Goal: Information Seeking & Learning: Learn about a topic

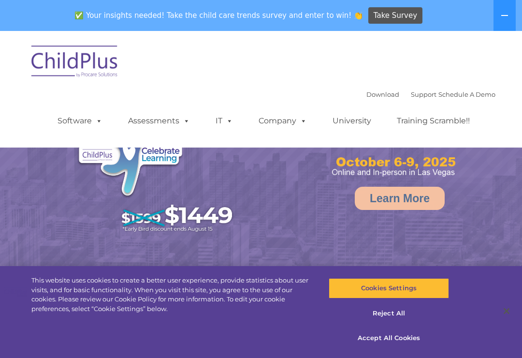
select select "MEDIUM"
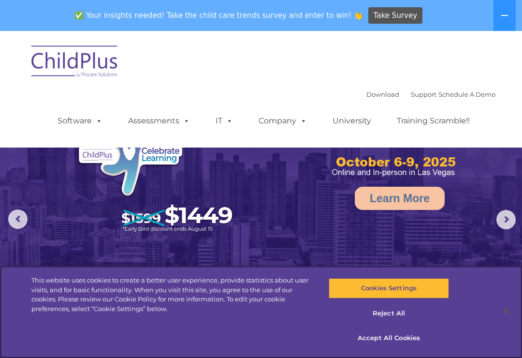
click at [399, 318] on button "Reject All" at bounding box center [389, 313] width 120 height 20
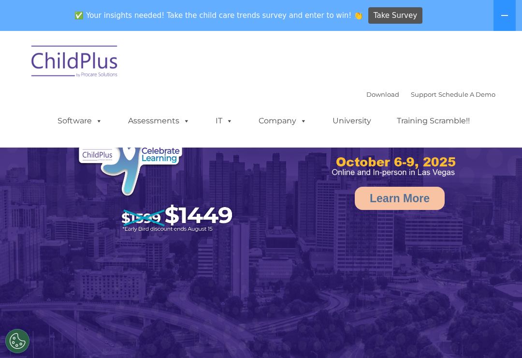
select select "MEDIUM"
click at [503, 22] on button at bounding box center [505, 15] width 22 height 31
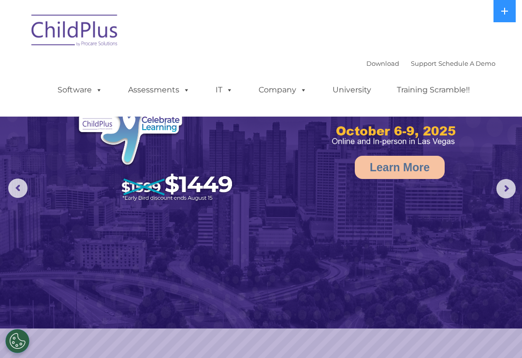
click at [497, 25] on nav "Download Support | Schedule A Demo  MENU MENU Software ChildPlus: The original…" at bounding box center [261, 58] width 522 height 117
click at [506, 20] on button at bounding box center [505, 11] width 22 height 22
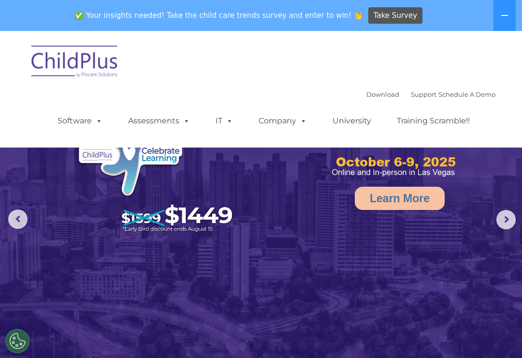
click at [504, 24] on button at bounding box center [505, 15] width 22 height 31
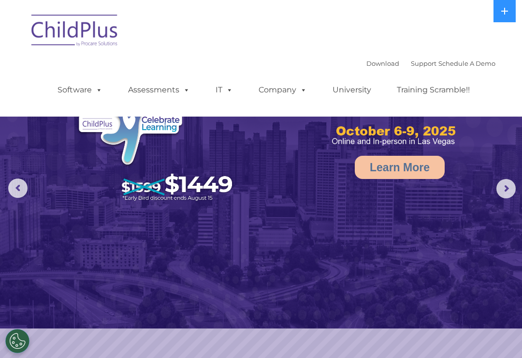
click at [171, 93] on link "Assessments" at bounding box center [158, 89] width 81 height 19
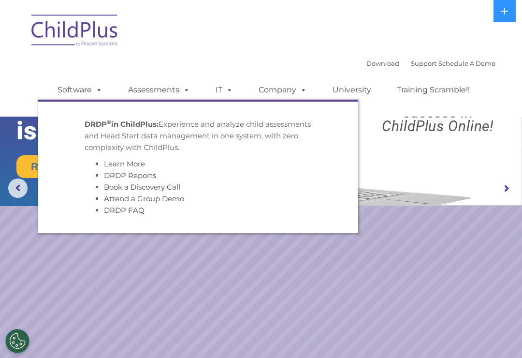
click at [228, 93] on span at bounding box center [227, 89] width 11 height 9
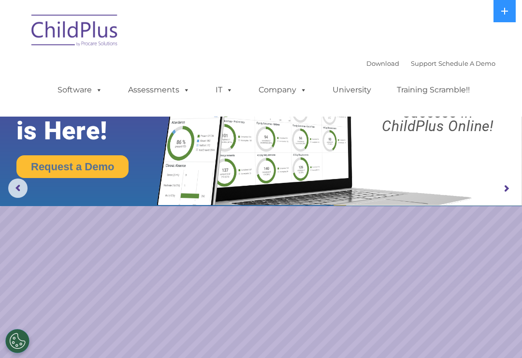
click at [226, 90] on span at bounding box center [227, 89] width 11 height 9
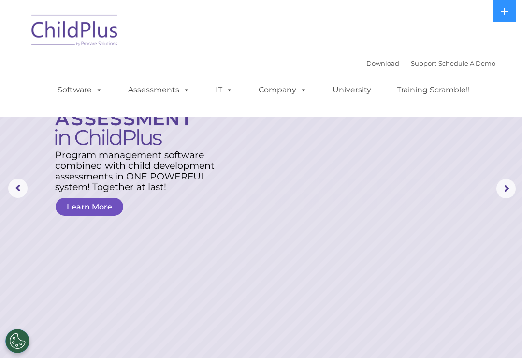
click at [95, 207] on link "Learn More" at bounding box center [90, 207] width 68 height 18
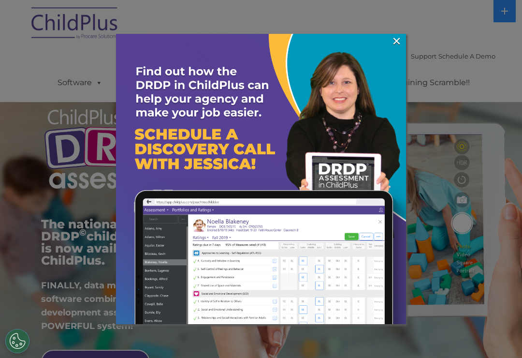
click at [398, 41] on link "×" at bounding box center [396, 41] width 11 height 10
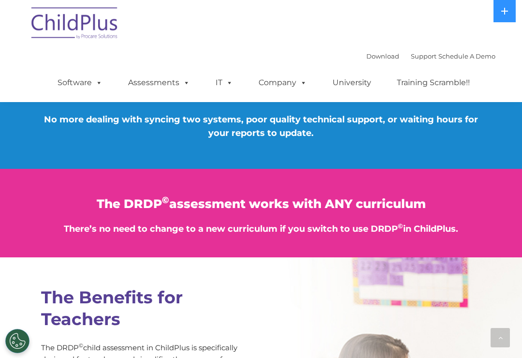
scroll to position [1150, 0]
